Goal: Task Accomplishment & Management: Manage account settings

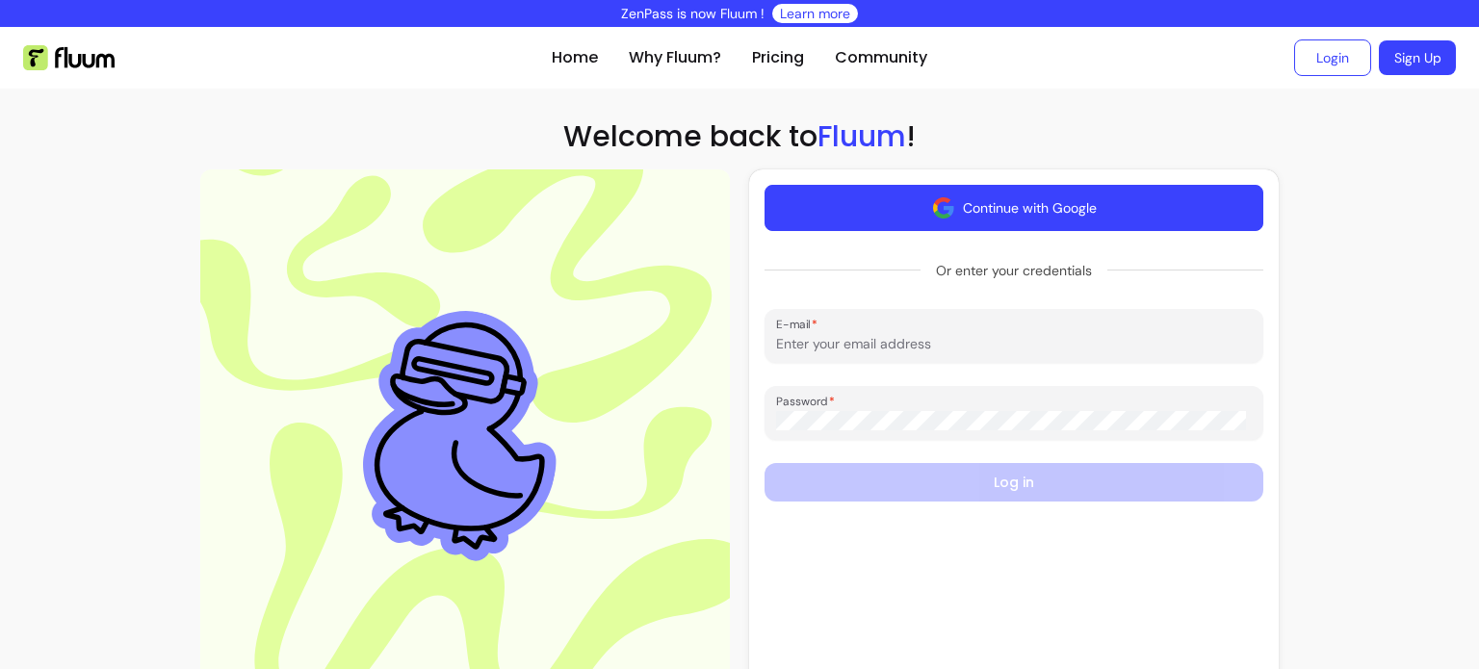
click at [1153, 216] on button "Continue with Google" at bounding box center [1014, 208] width 499 height 46
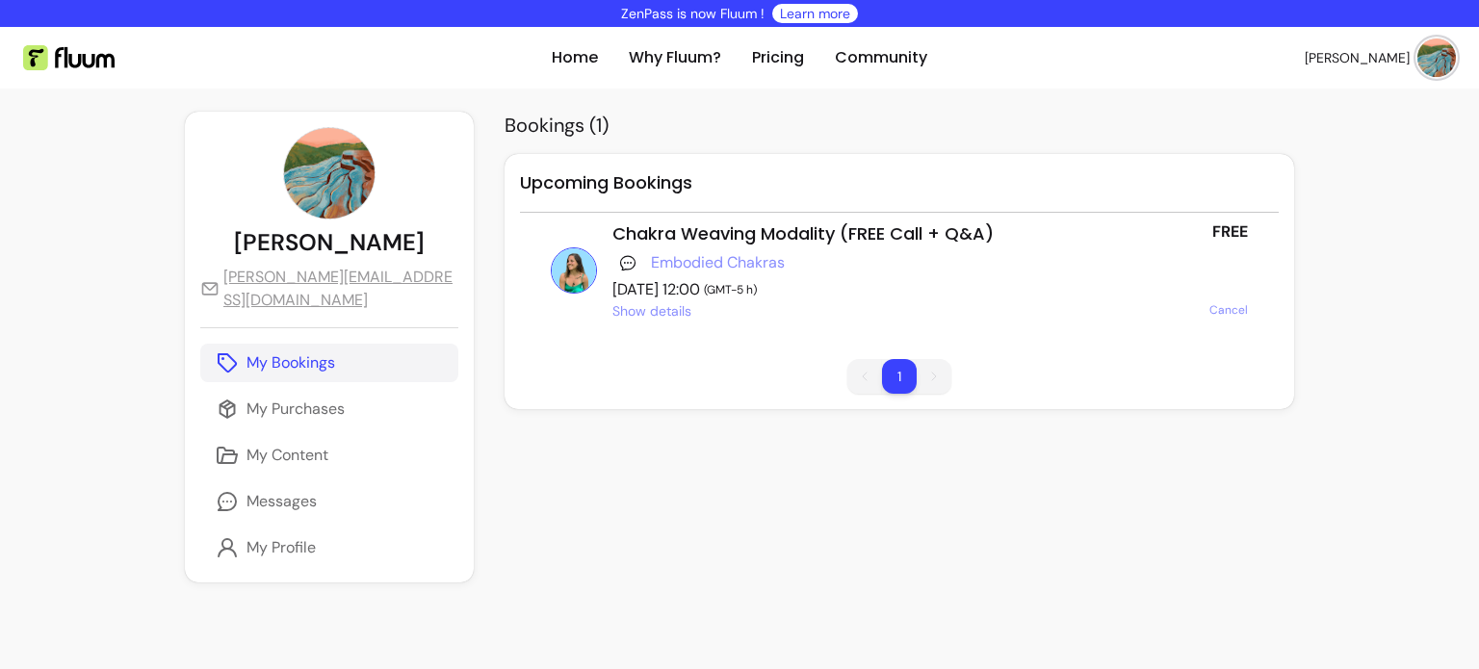
scroll to position [155, 0]
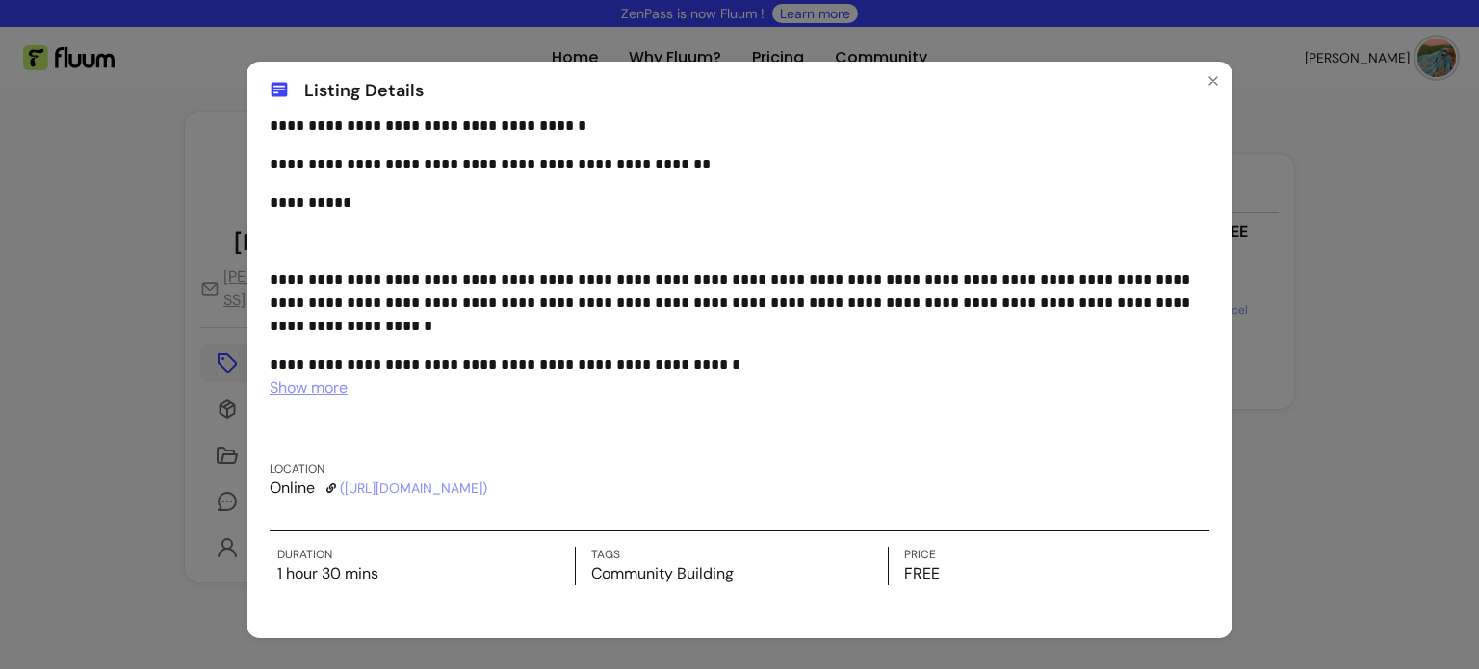
click at [311, 391] on span "Show more" at bounding box center [309, 388] width 78 height 20
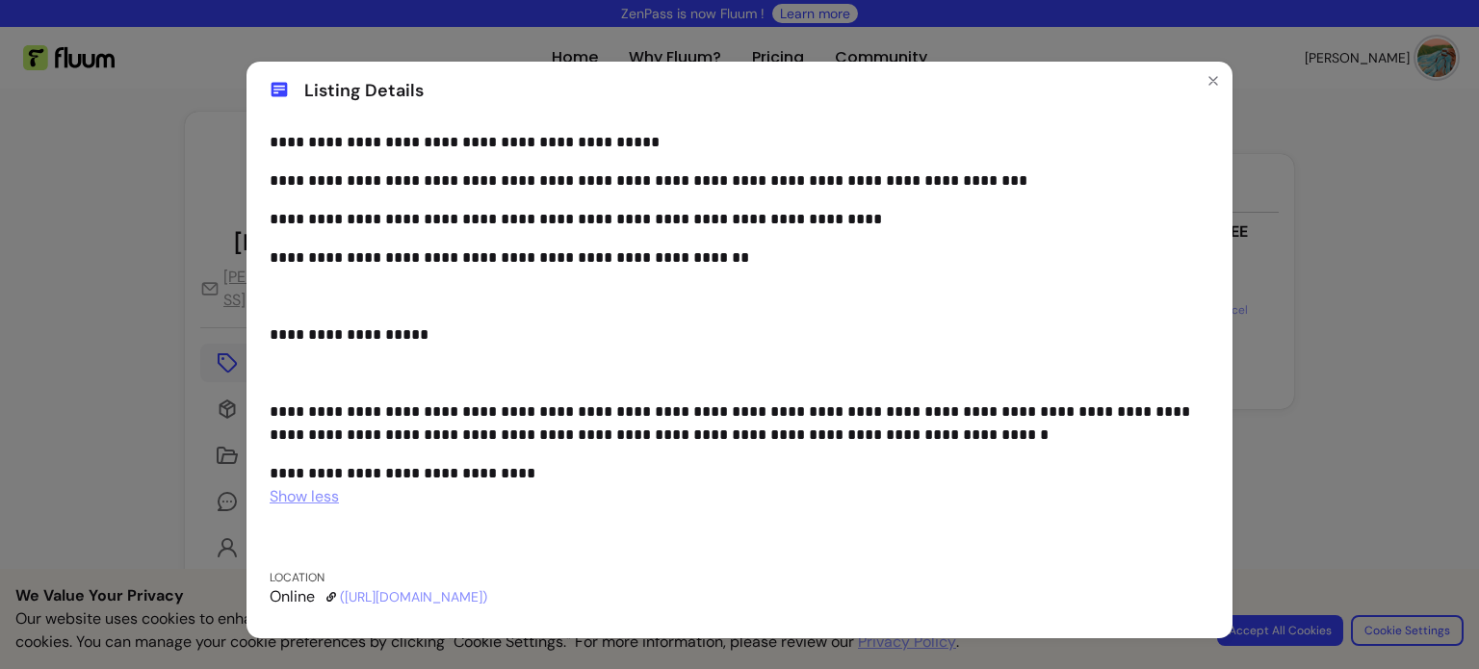
scroll to position [829, 0]
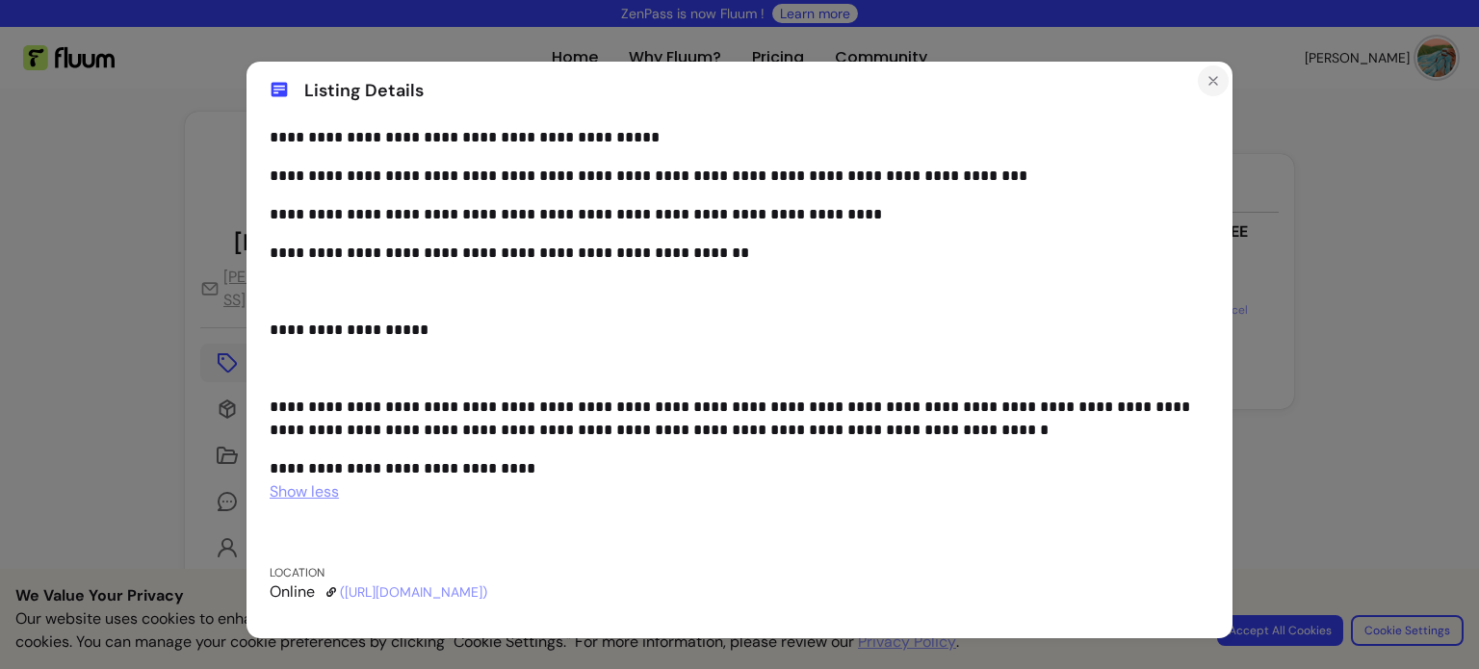
click at [1212, 78] on icon "Close" at bounding box center [1213, 80] width 15 height 15
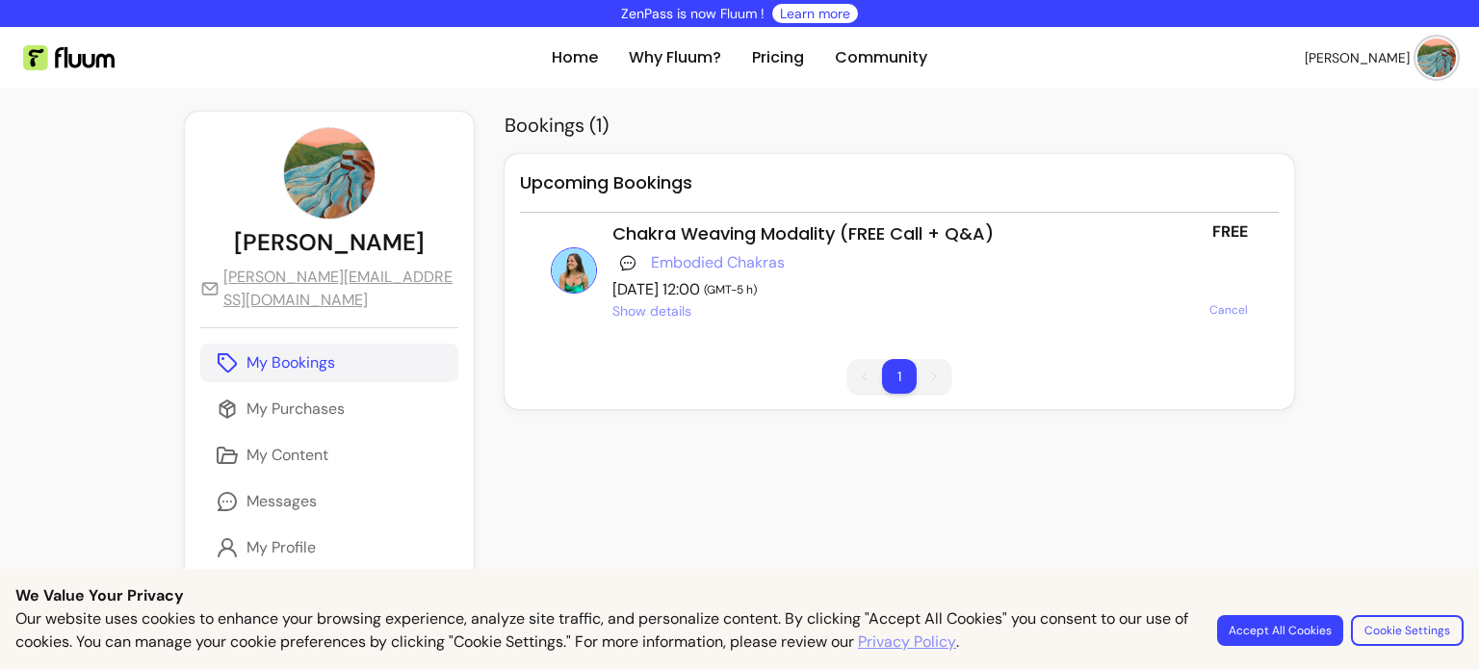
scroll to position [1199, 0]
